Goal: Task Accomplishment & Management: Use online tool/utility

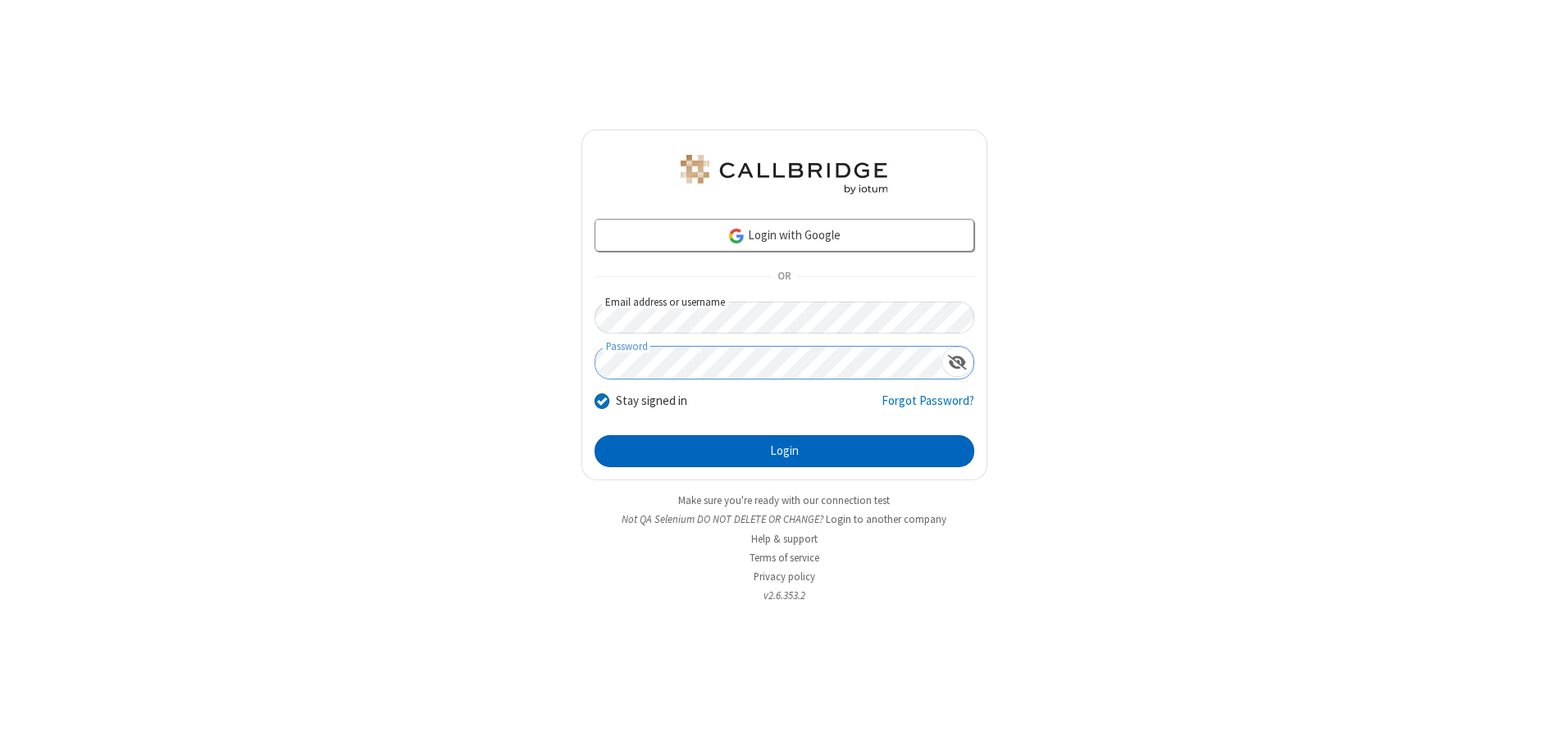
click at [784, 451] on button "Login" at bounding box center [785, 451] width 380 height 33
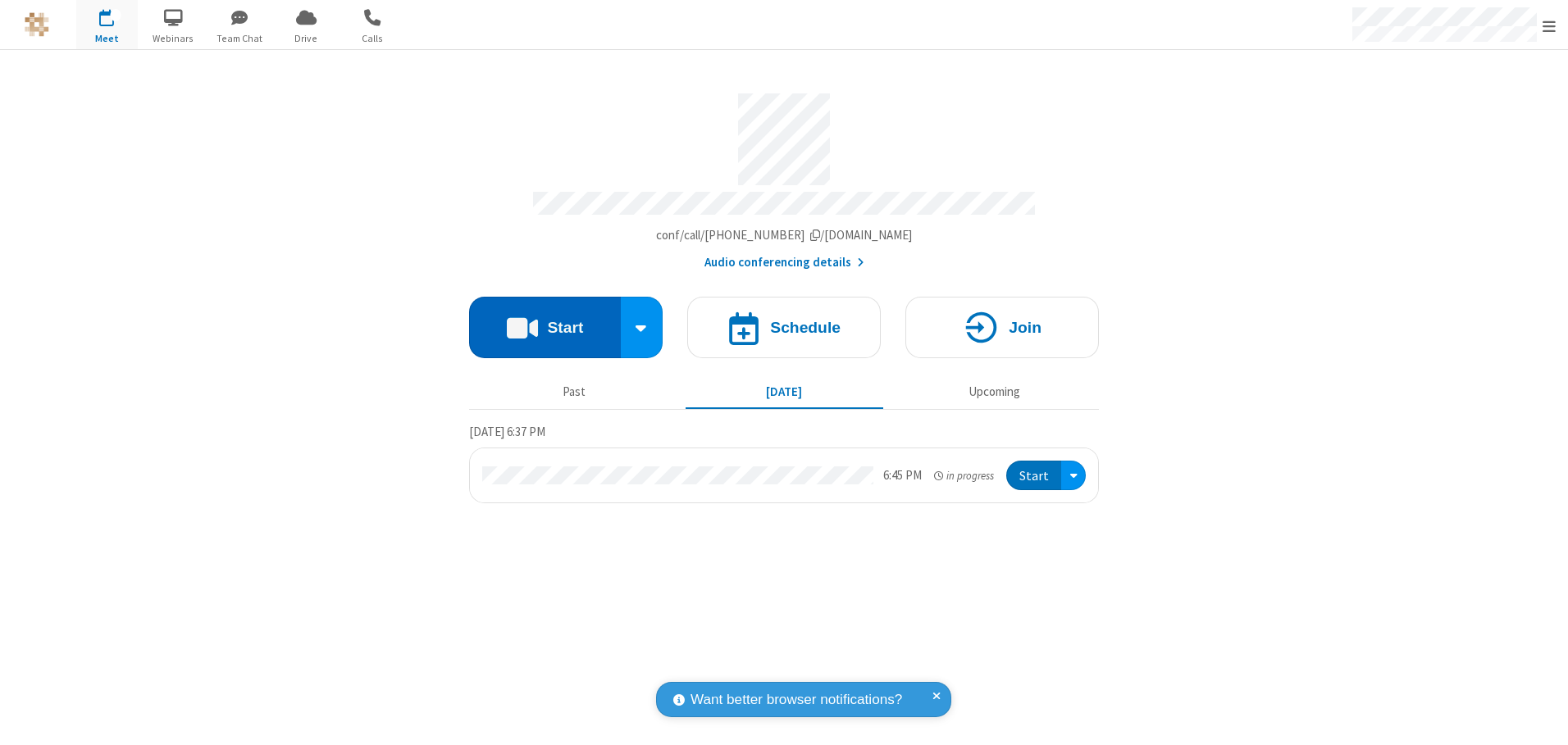
click at [544, 321] on button "Start" at bounding box center [544, 327] width 152 height 61
